Goal: Task Accomplishment & Management: Manage account settings

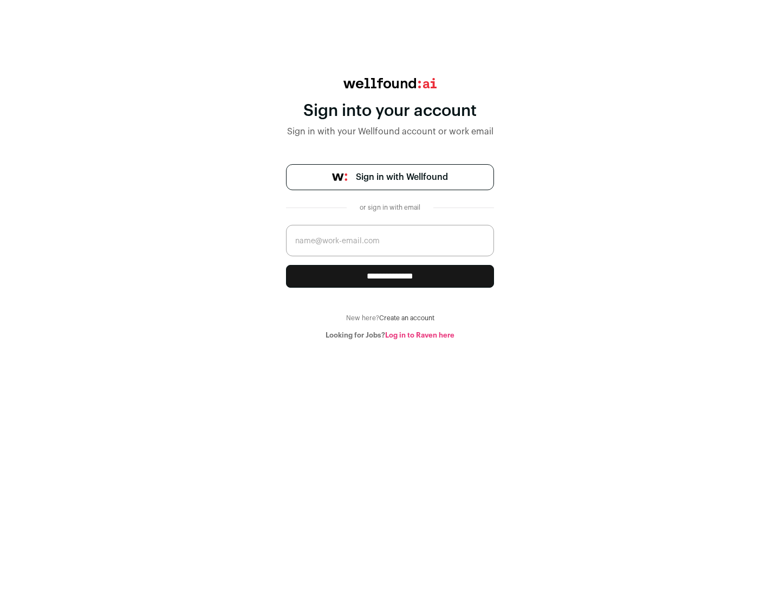
click at [401, 177] on span "Sign in with Wellfound" at bounding box center [402, 177] width 92 height 13
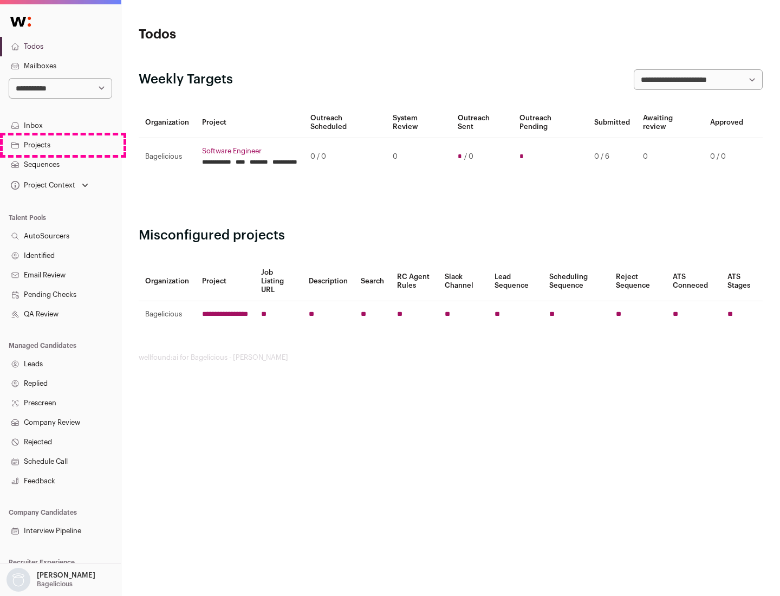
click at [60, 145] on link "Projects" at bounding box center [60, 144] width 121 height 19
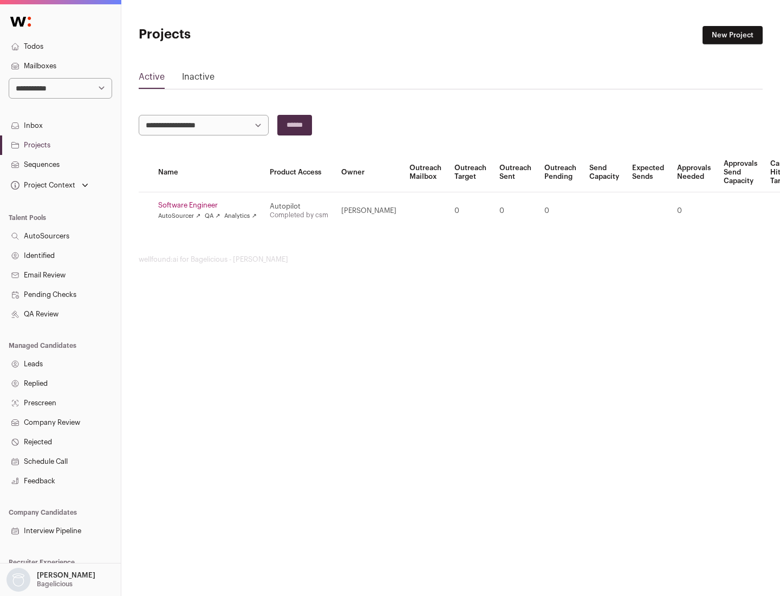
click at [211, 205] on link "Software Engineer" at bounding box center [207, 205] width 99 height 9
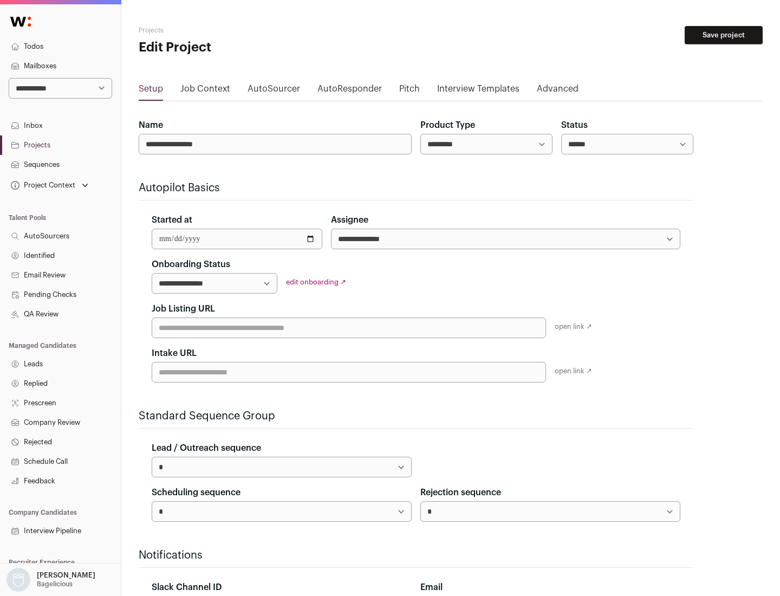
click at [724, 35] on button "Save project" at bounding box center [724, 35] width 78 height 18
